Goal: Task Accomplishment & Management: Manage account settings

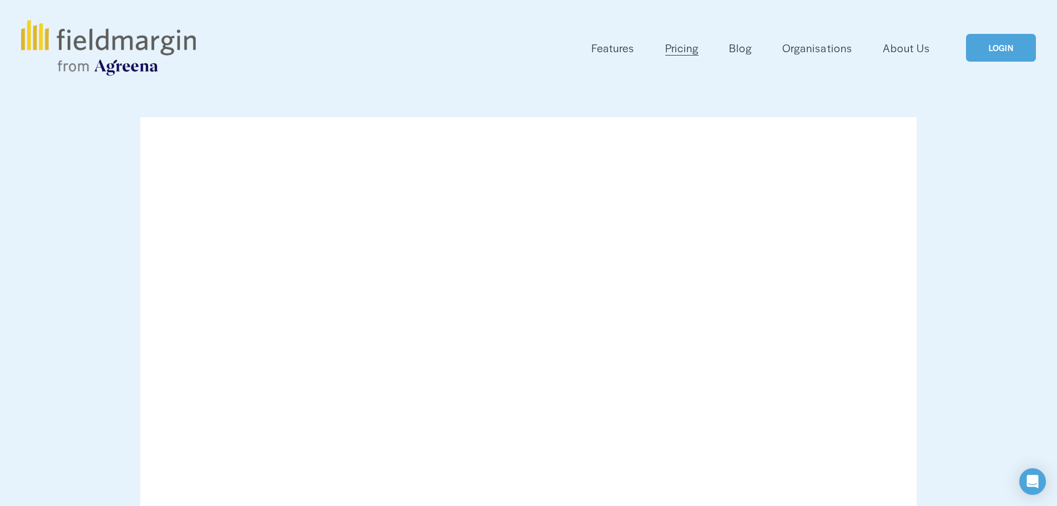
click at [998, 46] on link "LOGIN" at bounding box center [1001, 48] width 70 height 28
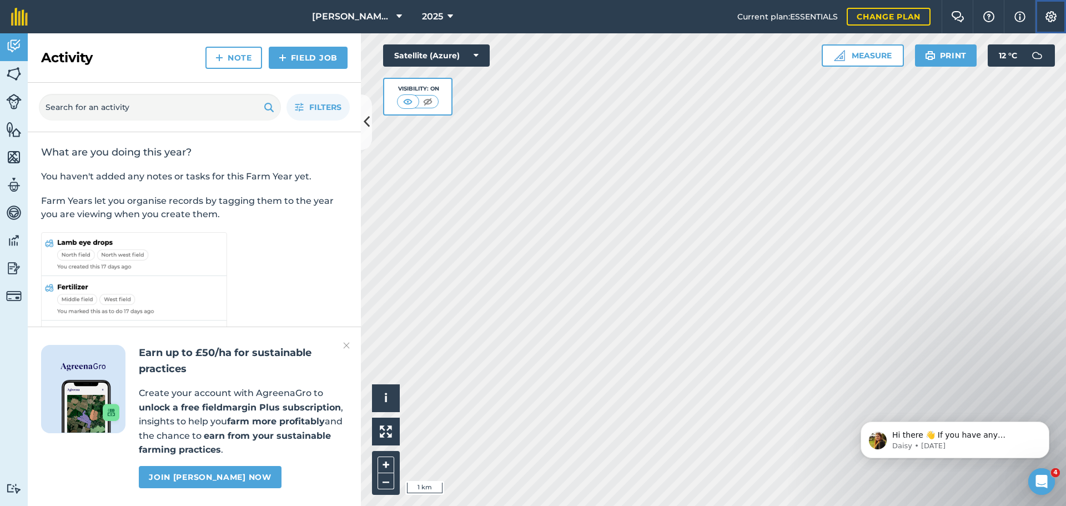
click at [1046, 9] on button "Settings" at bounding box center [1049, 16] width 31 height 33
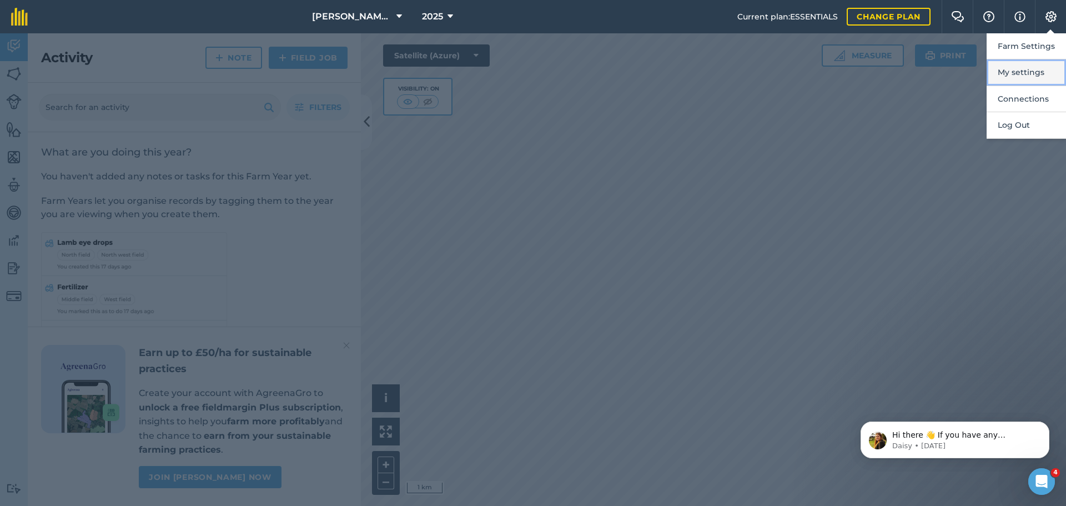
click at [1018, 69] on button "My settings" at bounding box center [1025, 72] width 79 height 26
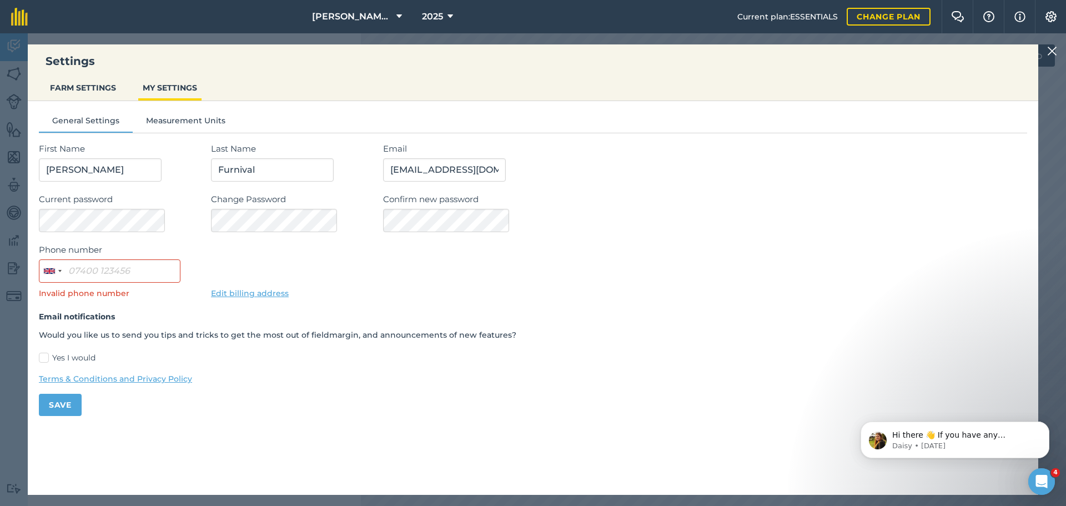
click at [44, 357] on label "Yes I would" at bounding box center [533, 358] width 988 height 12
click at [44, 357] on input "Yes I would" at bounding box center [42, 355] width 7 height 7
click at [44, 361] on label "Yes I would" at bounding box center [533, 358] width 988 height 12
click at [44, 359] on input "Yes I would" at bounding box center [42, 355] width 7 height 7
checkbox input "false"
